Goal: Task Accomplishment & Management: Manage account settings

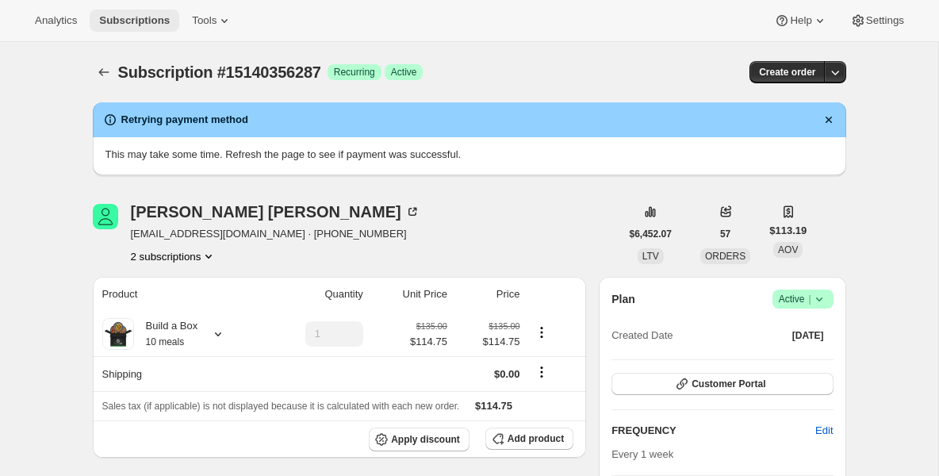
click at [139, 27] on button "Subscriptions" at bounding box center [135, 21] width 90 height 22
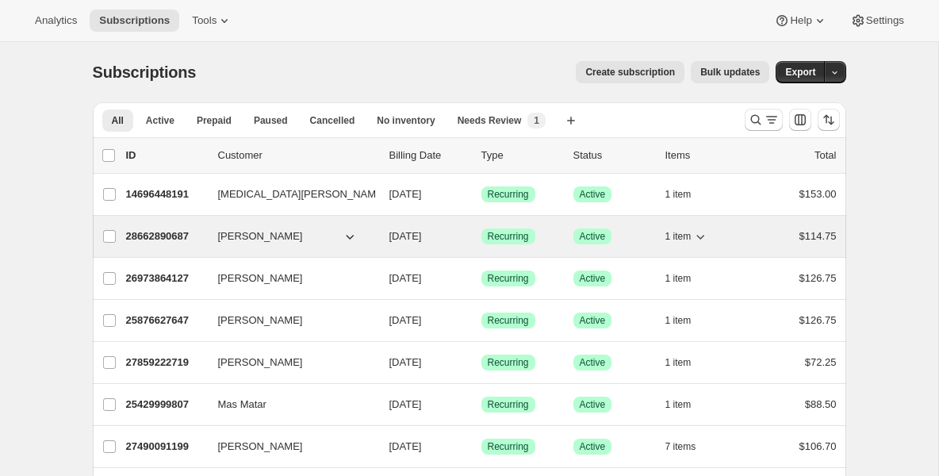
click at [244, 243] on span "[PERSON_NAME]" at bounding box center [260, 236] width 85 height 16
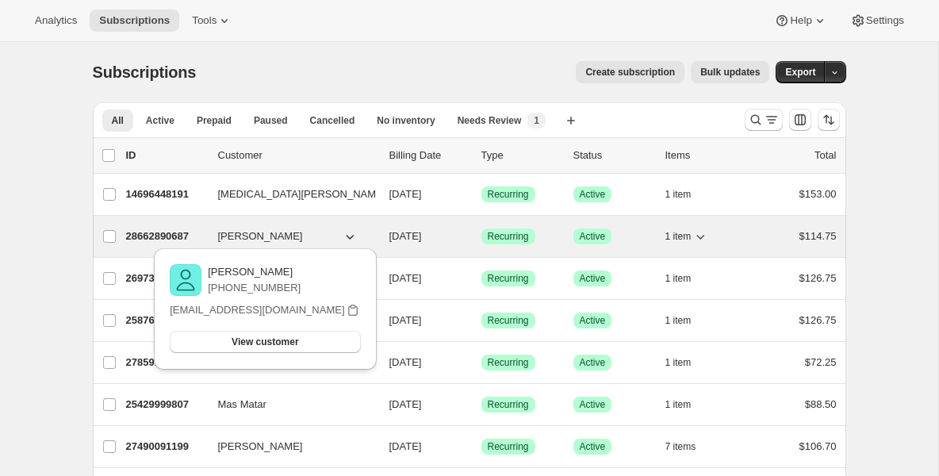
click at [191, 232] on p "28662890687" at bounding box center [165, 236] width 79 height 16
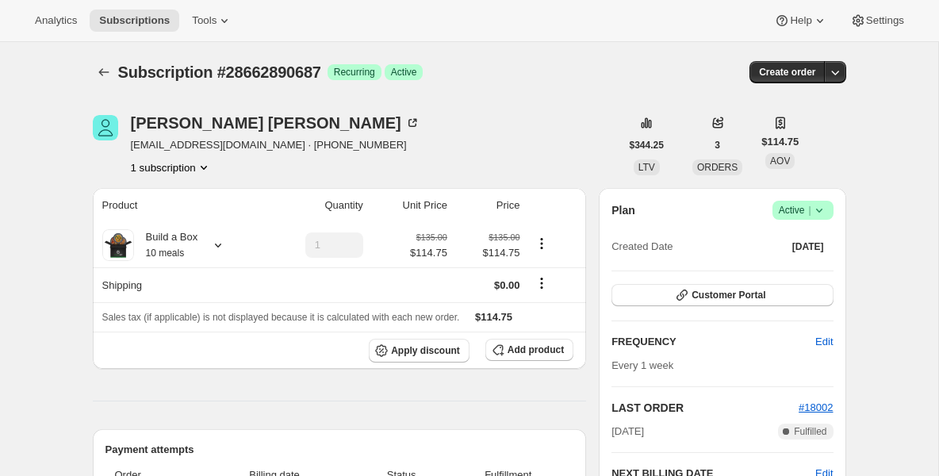
click at [821, 208] on icon at bounding box center [819, 210] width 16 height 16
click at [791, 238] on span "Pause subscription" at bounding box center [796, 242] width 87 height 12
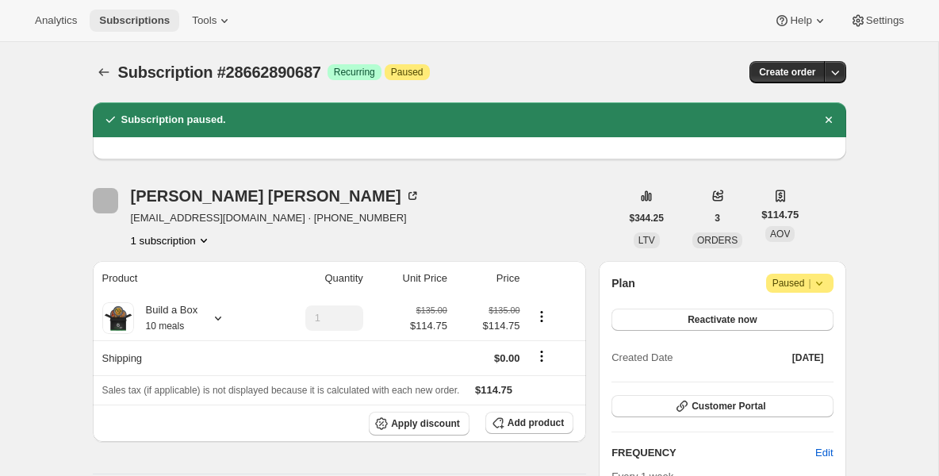
click at [155, 31] on button "Subscriptions" at bounding box center [135, 21] width 90 height 22
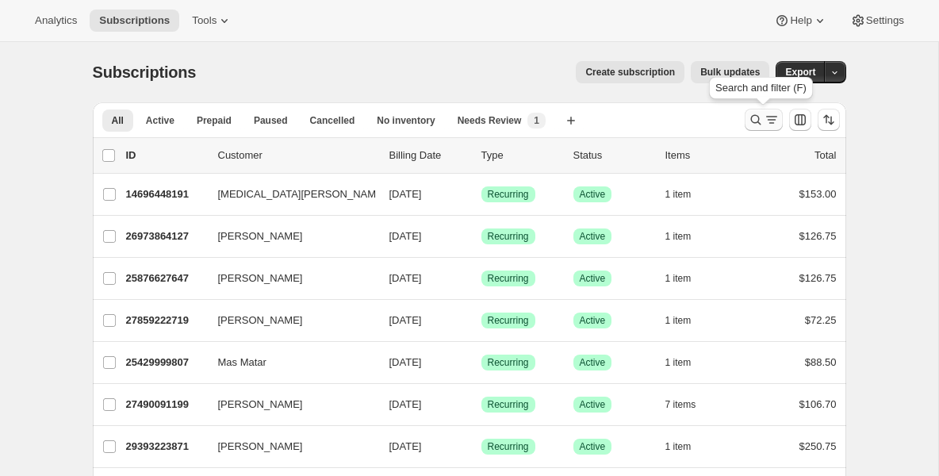
click at [756, 118] on icon "Search and filter results" at bounding box center [756, 120] width 16 height 16
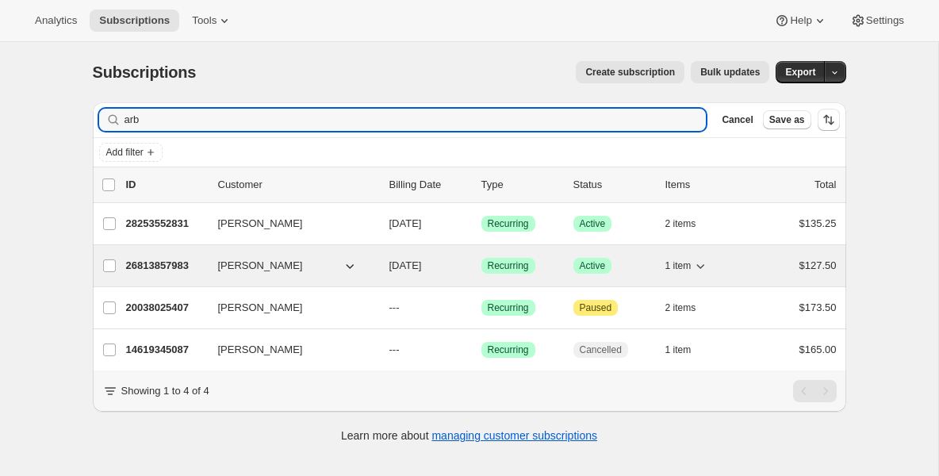
type input "arb"
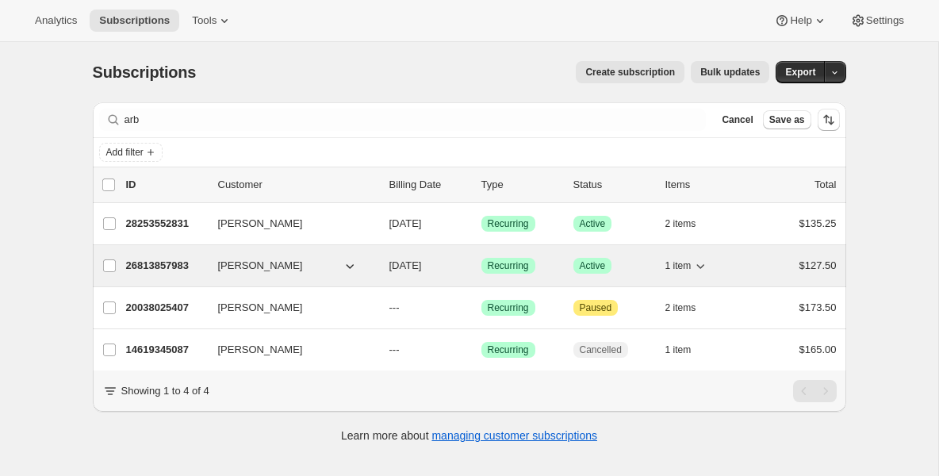
click at [166, 260] on p "26813857983" at bounding box center [165, 266] width 79 height 16
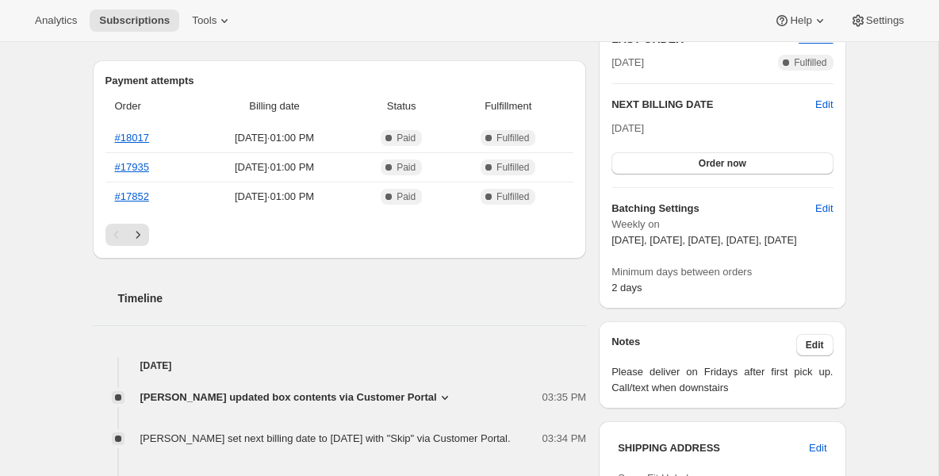
scroll to position [349, 0]
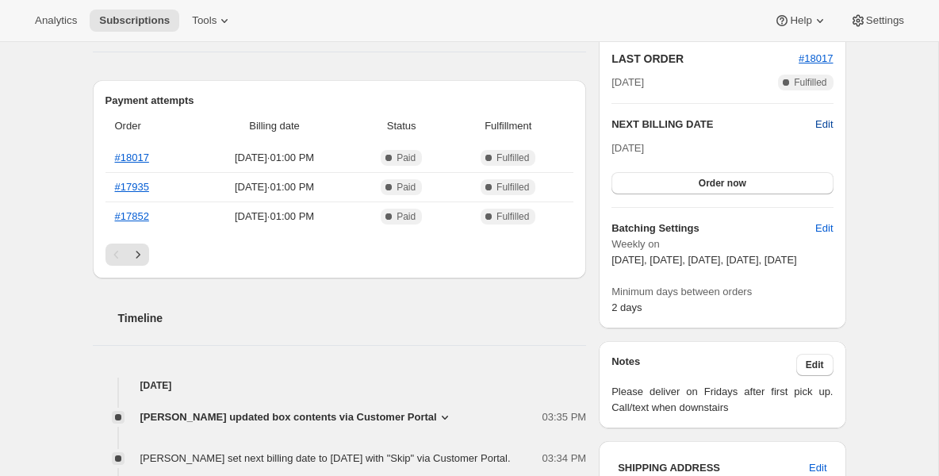
click at [825, 121] on span "Edit" at bounding box center [823, 125] width 17 height 16
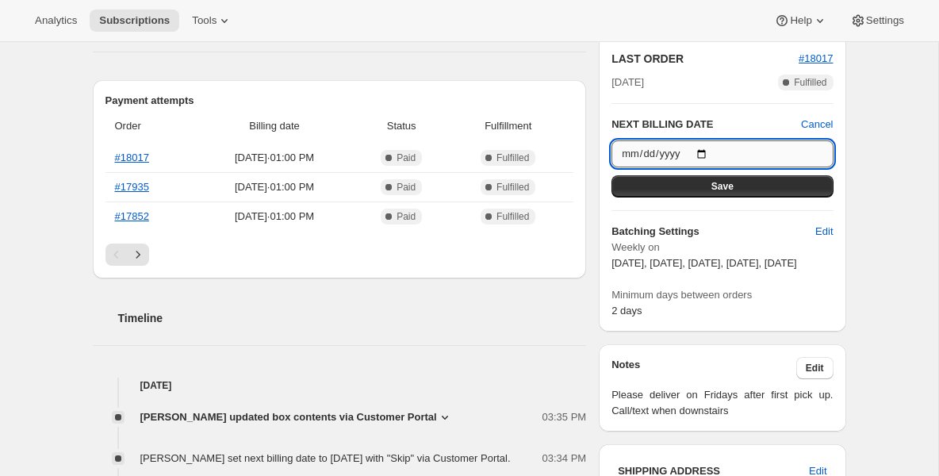
click at [703, 151] on input "[DATE]" at bounding box center [721, 153] width 221 height 27
